Goal: Information Seeking & Learning: Learn about a topic

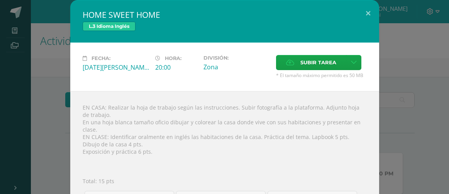
scroll to position [140, 0]
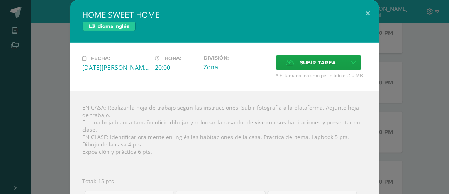
click at [409, 37] on div "HOME SWEET HOME L.3 Idioma Inglés Fecha: [DATE][PERSON_NAME] Hora: 20:00 Divisi…" at bounding box center [224, 128] width 443 height 257
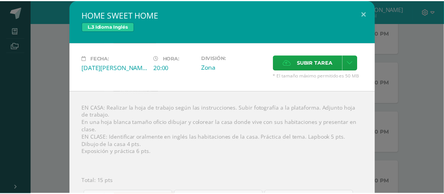
scroll to position [58, 0]
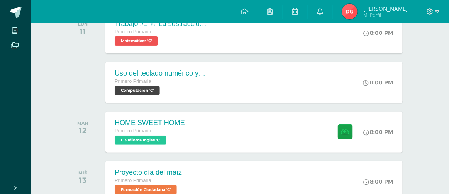
click at [438, 7] on div at bounding box center [434, 11] width 32 height 23
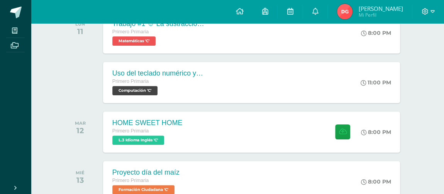
click at [435, 13] on div at bounding box center [429, 11] width 32 height 23
click at [425, 7] on div at bounding box center [429, 11] width 32 height 23
click at [424, 9] on icon at bounding box center [425, 11] width 7 height 7
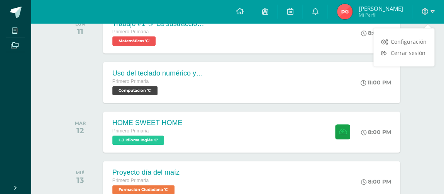
click at [387, 51] on icon at bounding box center [383, 52] width 5 height 5
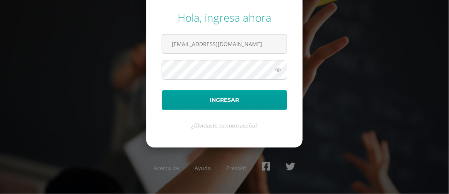
click at [220, 43] on input "[EMAIL_ADDRESS][DOMAIN_NAME]" at bounding box center [224, 43] width 125 height 19
drag, startPoint x: 207, startPoint y: 37, endPoint x: 206, endPoint y: 51, distance: 14.3
click at [207, 37] on input "[EMAIL_ADDRESS][DOMAIN_NAME]" at bounding box center [224, 43] width 125 height 19
type input "[EMAIL_ADDRESS][DOMAIN_NAME]"
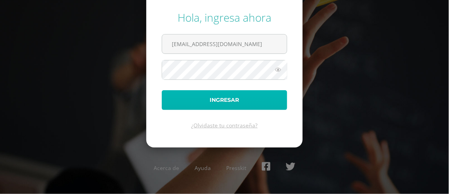
click at [209, 101] on button "Ingresar" at bounding box center [225, 100] width 126 height 20
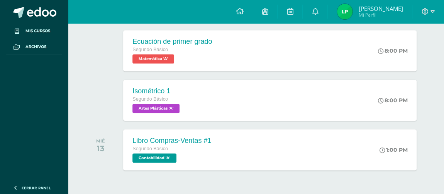
scroll to position [281, 0]
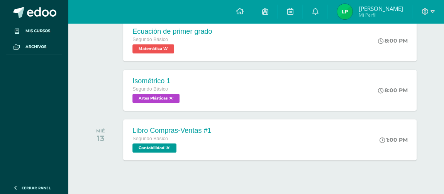
click at [149, 70] on div "Isométrico 1 Segundo Básico Artes Plásticas 'A'" at bounding box center [157, 90] width 68 height 41
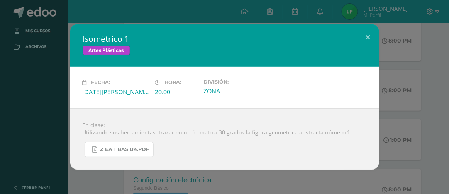
click at [103, 152] on span "Z eA 1 Bas U4.pdf" at bounding box center [124, 149] width 49 height 6
click at [4, 74] on div "Isométrico 1 Artes Plásticas Fecha: Martes 12 de Agosto Hora: 20:00 División: Z…" at bounding box center [224, 96] width 443 height 145
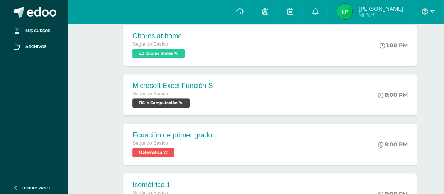
scroll to position [175, 0]
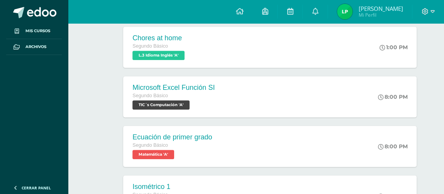
click at [149, 129] on div "Ecuación de primer grado Segundo Básico Matemática 'A'" at bounding box center [172, 146] width 98 height 41
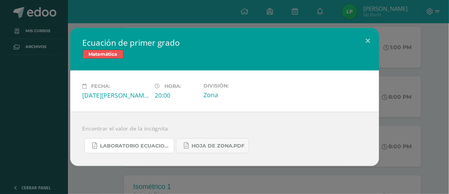
click at [145, 145] on span "Laboratorio ecuaciones.pdf" at bounding box center [135, 146] width 70 height 6
click at [51, 92] on div "Ecuación de primer grado Matemática Fecha: Martes 12 de Agosto Hora: 20:00 Divi…" at bounding box center [224, 97] width 443 height 138
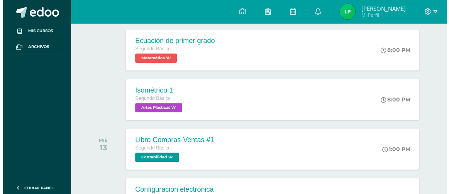
scroll to position [316, 0]
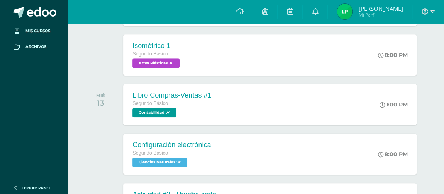
click at [185, 118] on div "Libro Compras-Ventas #1 Segundo Básico Contabilidad 'A'" at bounding box center [171, 104] width 97 height 41
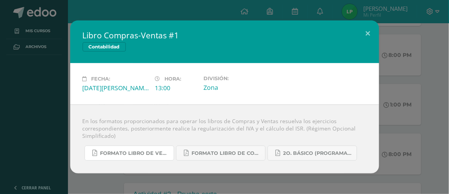
click at [143, 149] on link "Formato Libro de Ventas.pdf" at bounding box center [130, 152] width 90 height 15
click at [228, 154] on span "Formato Libro de Compras.pdf" at bounding box center [227, 153] width 70 height 6
click at [305, 158] on link "2o. Básico (Programación).pdf" at bounding box center [313, 152] width 90 height 15
